Goal: Register for event/course

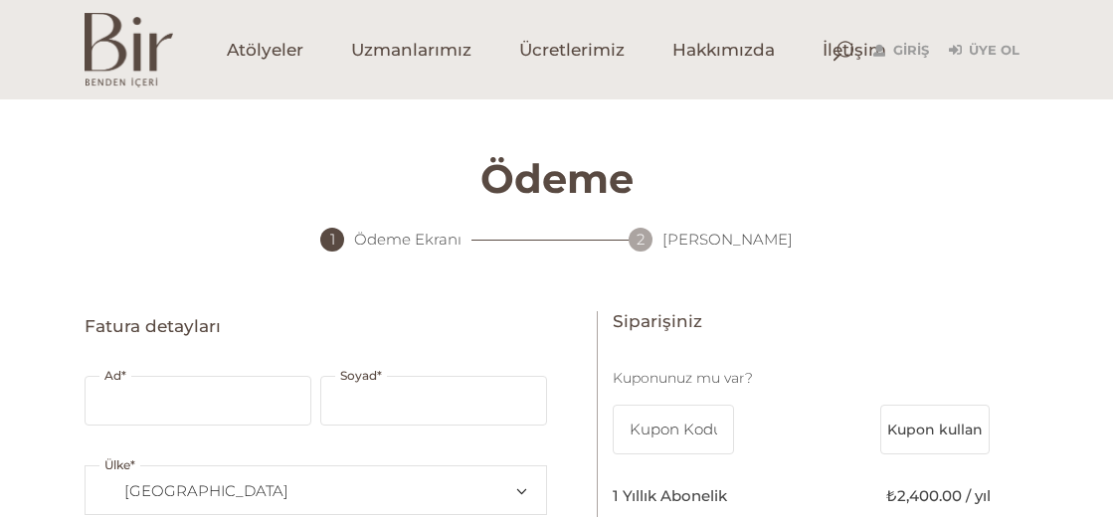
select select "TR34"
click at [701, 50] on span "Hakkımızda" at bounding box center [723, 50] width 102 height 23
click at [592, 45] on span "Ücretlerimiz" at bounding box center [571, 50] width 105 height 23
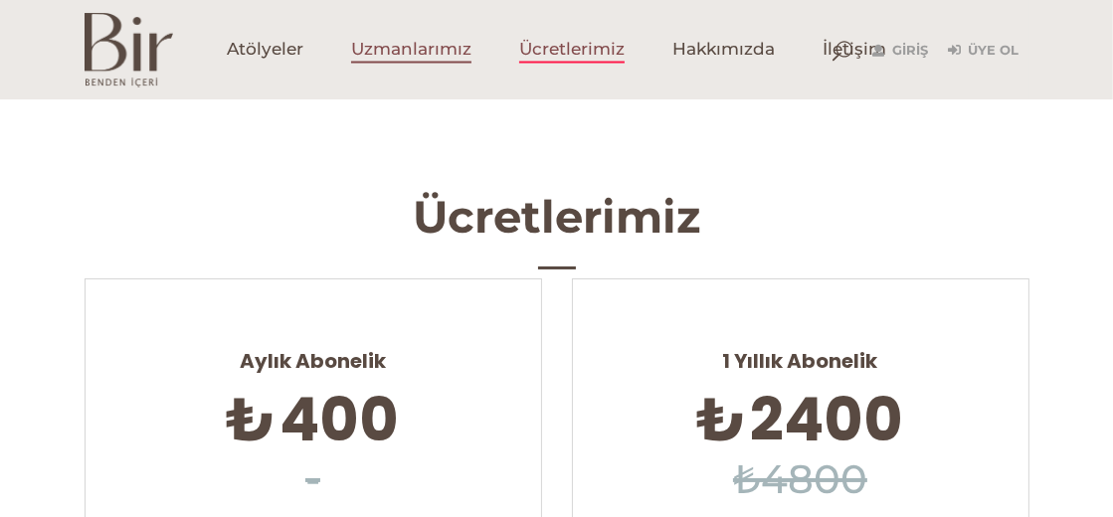
click at [393, 51] on span "Uzmanlarımız" at bounding box center [411, 50] width 120 height 23
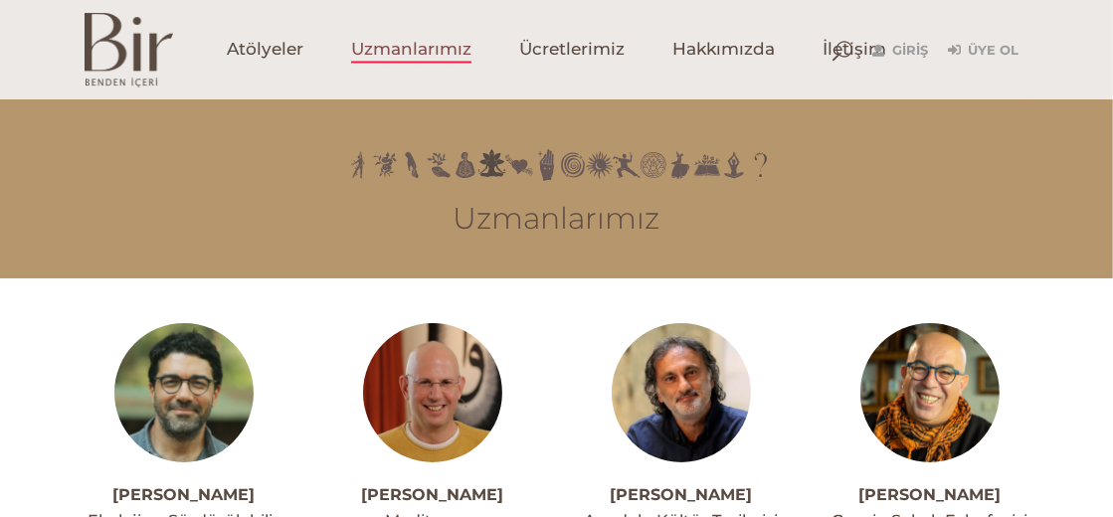
scroll to position [98, 0]
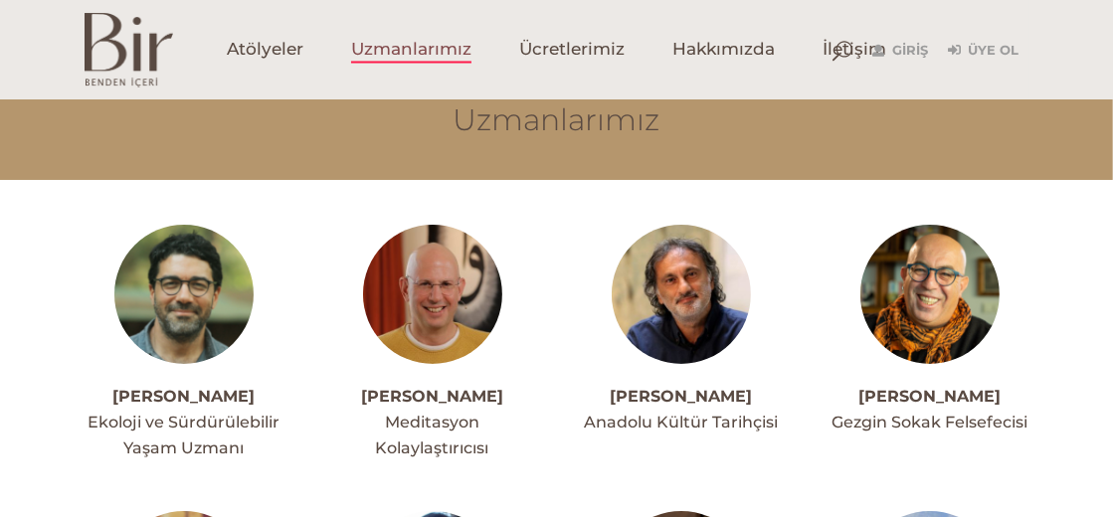
click at [190, 311] on img at bounding box center [183, 294] width 139 height 139
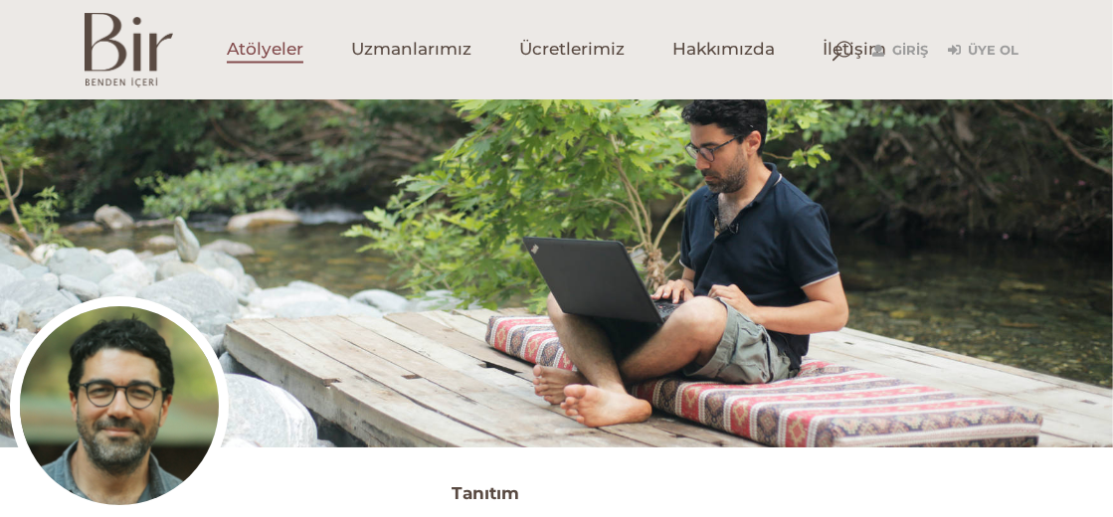
click at [266, 44] on span "Atölyeler" at bounding box center [265, 50] width 77 height 23
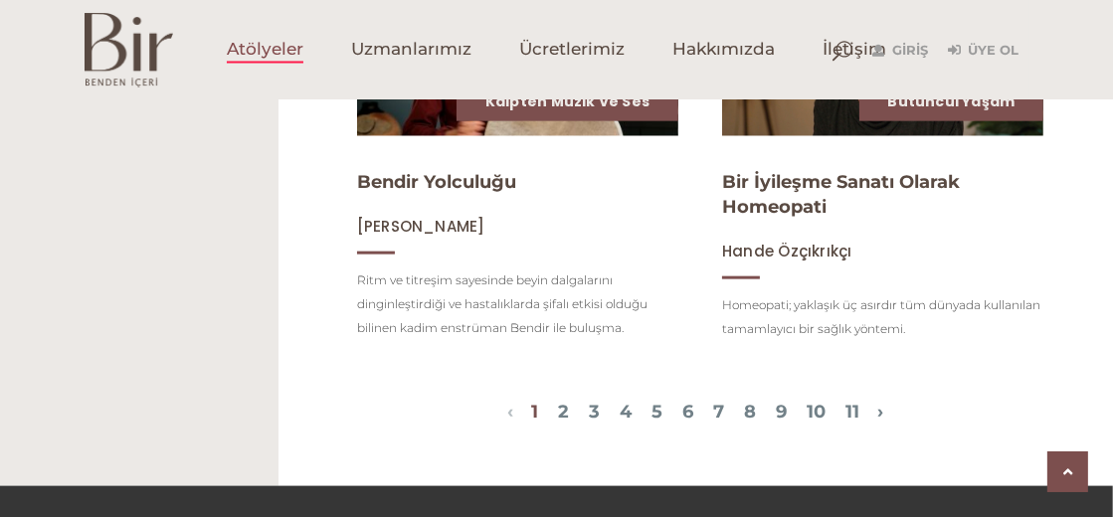
scroll to position [2387, 0]
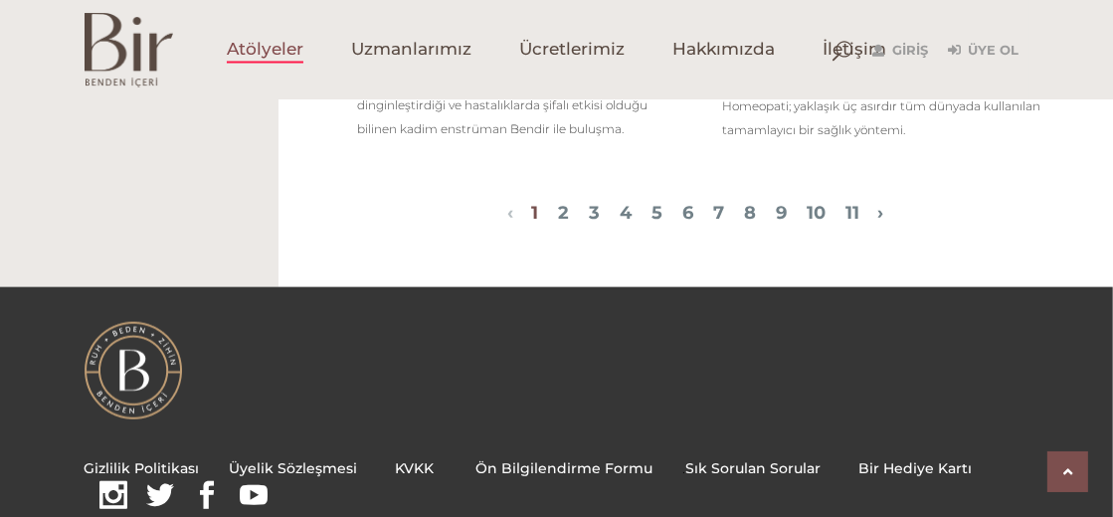
click at [877, 227] on span "1 2 3 4 5 6 7 8 9 10 11" at bounding box center [695, 215] width 364 height 24
click at [859, 224] on link "11" at bounding box center [852, 213] width 14 height 22
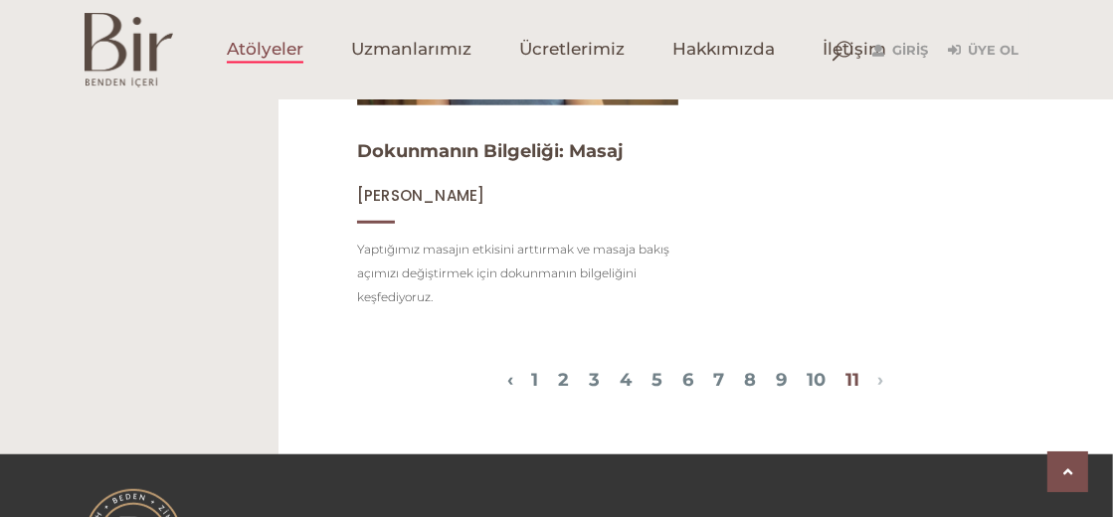
scroll to position [1407, 0]
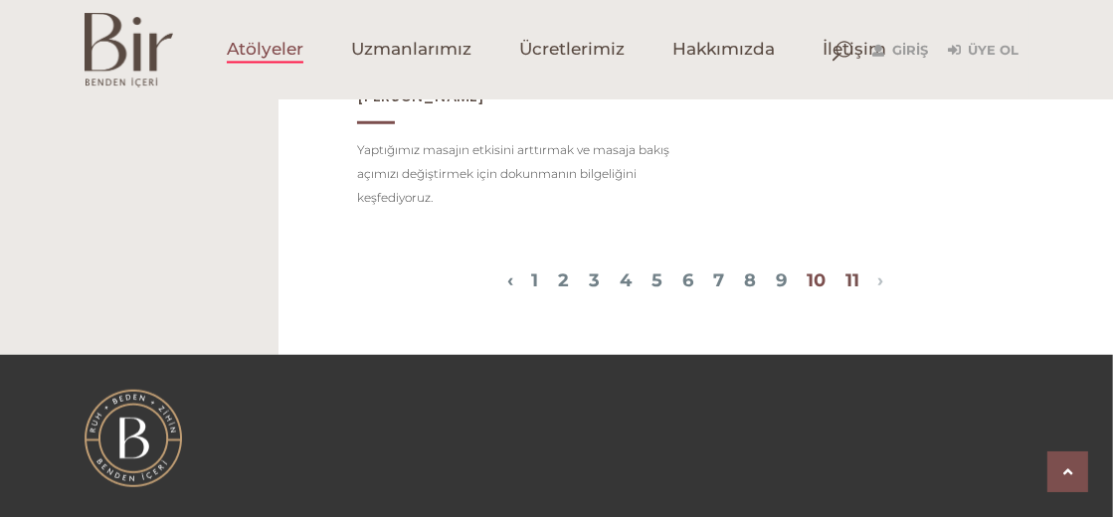
click at [826, 284] on link "10" at bounding box center [816, 281] width 19 height 22
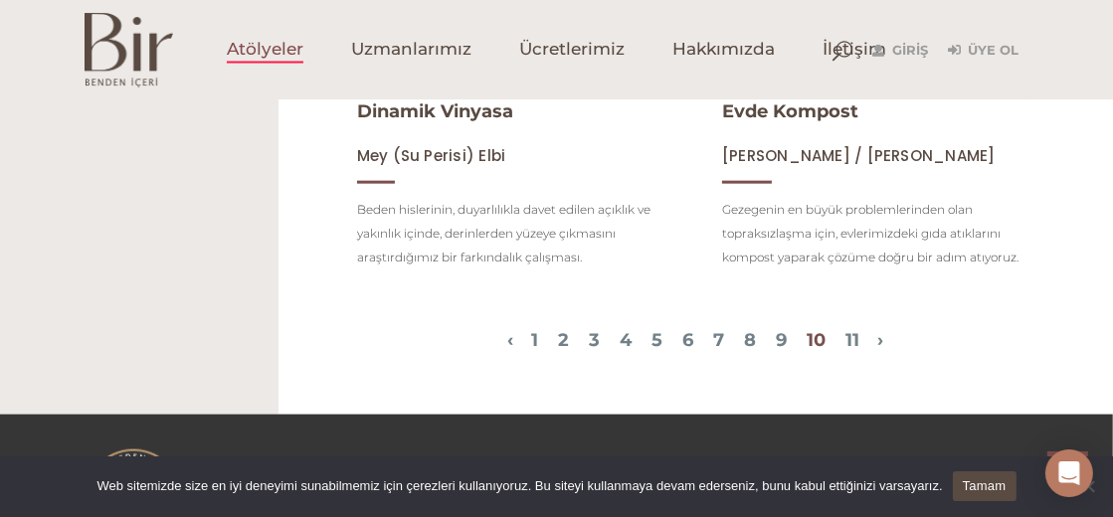
scroll to position [2089, 0]
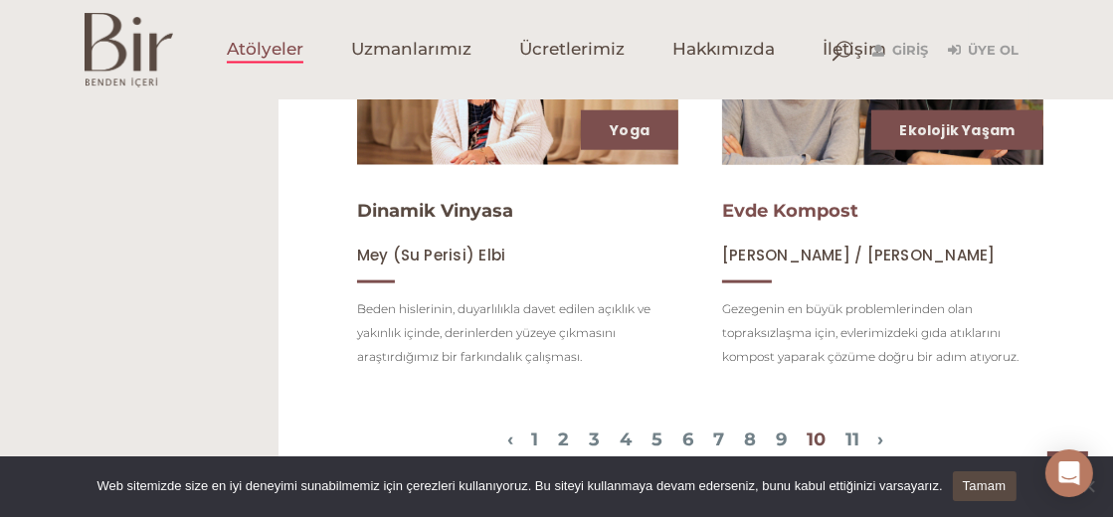
click at [779, 222] on link "Evde Kompost" at bounding box center [790, 211] width 136 height 22
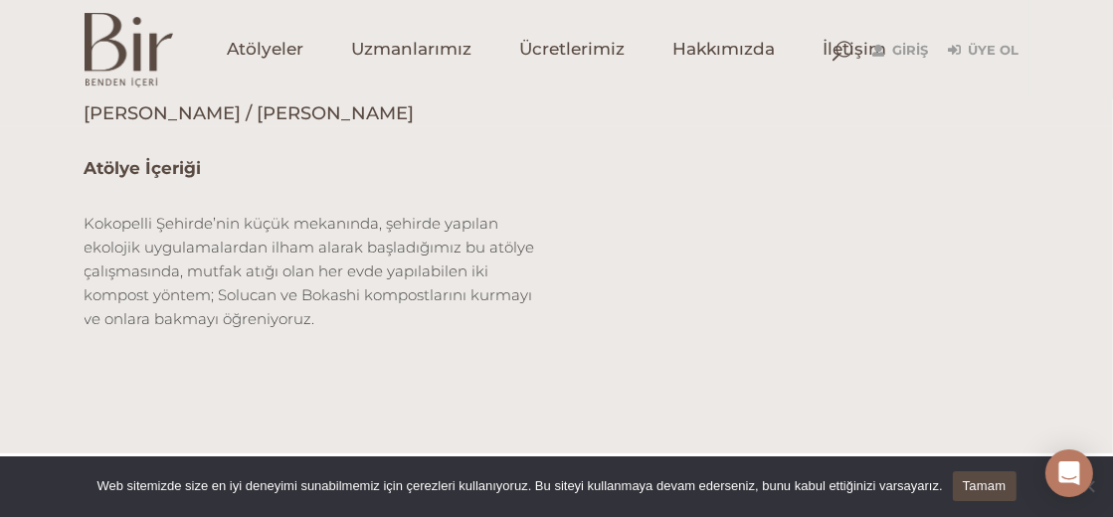
scroll to position [795, 0]
